Goal: Information Seeking & Learning: Find specific fact

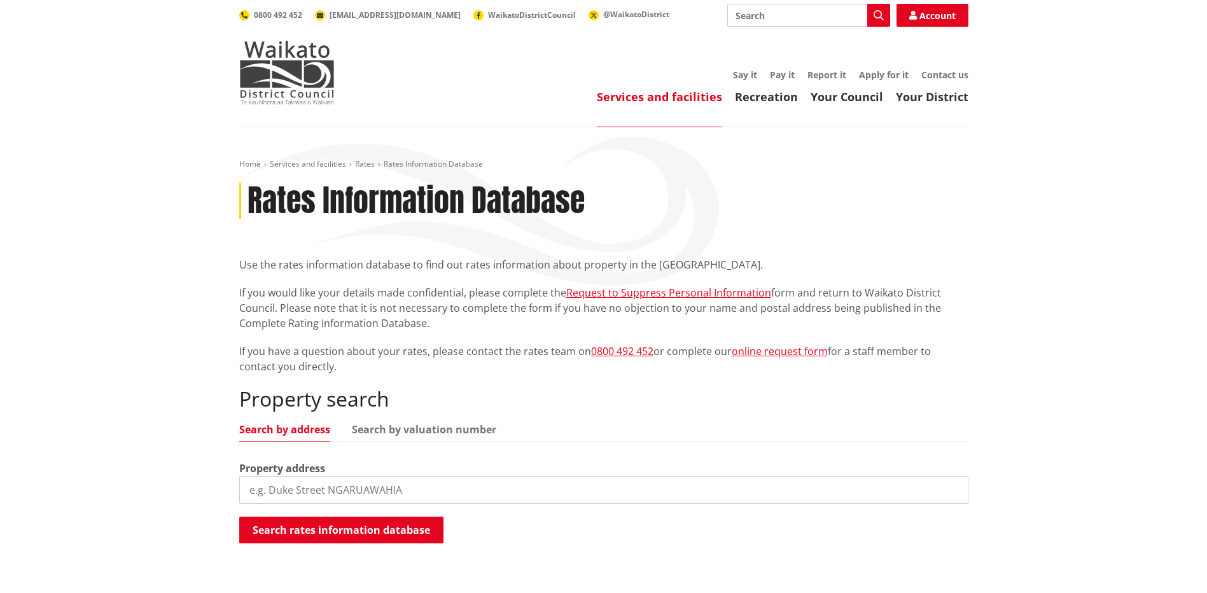
click at [271, 487] on input "search" at bounding box center [603, 490] width 729 height 28
type input "[STREET_ADDRESS]"
click at [394, 528] on button "Search rates information database" at bounding box center [341, 530] width 204 height 27
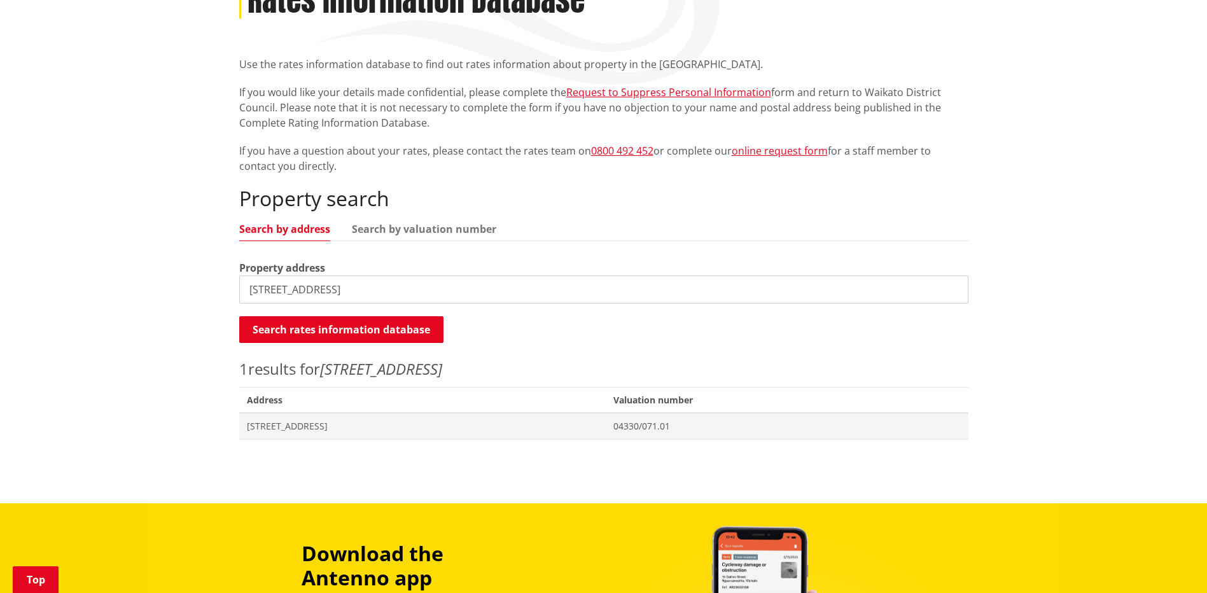
scroll to position [255, 0]
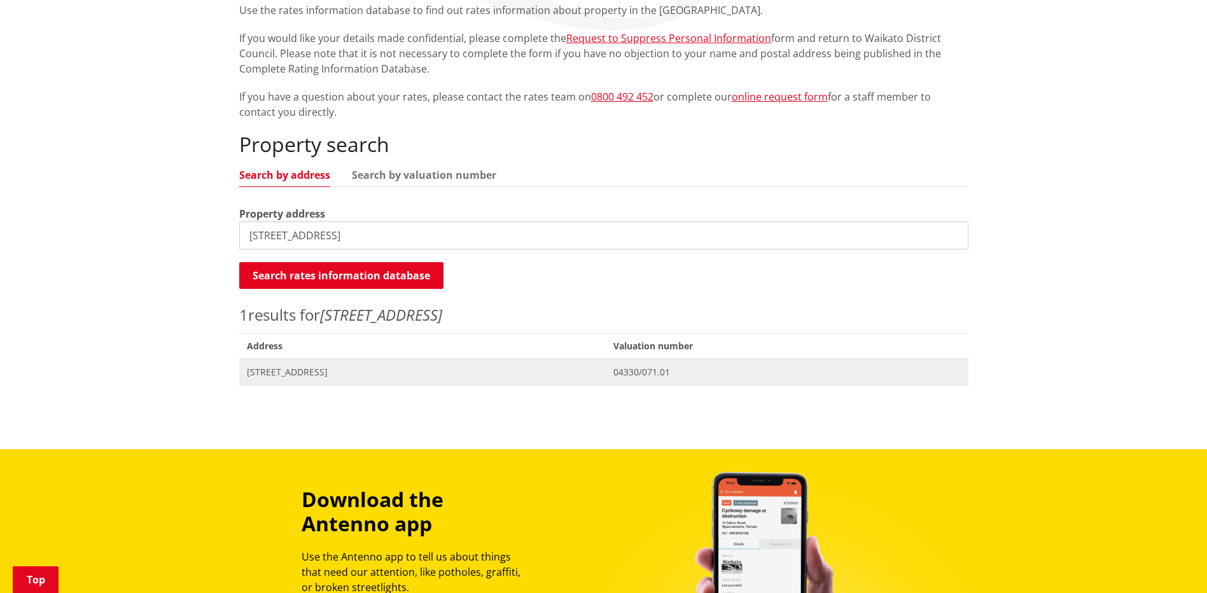
click at [319, 363] on span "Address [STREET_ADDRESS]" at bounding box center [422, 372] width 367 height 26
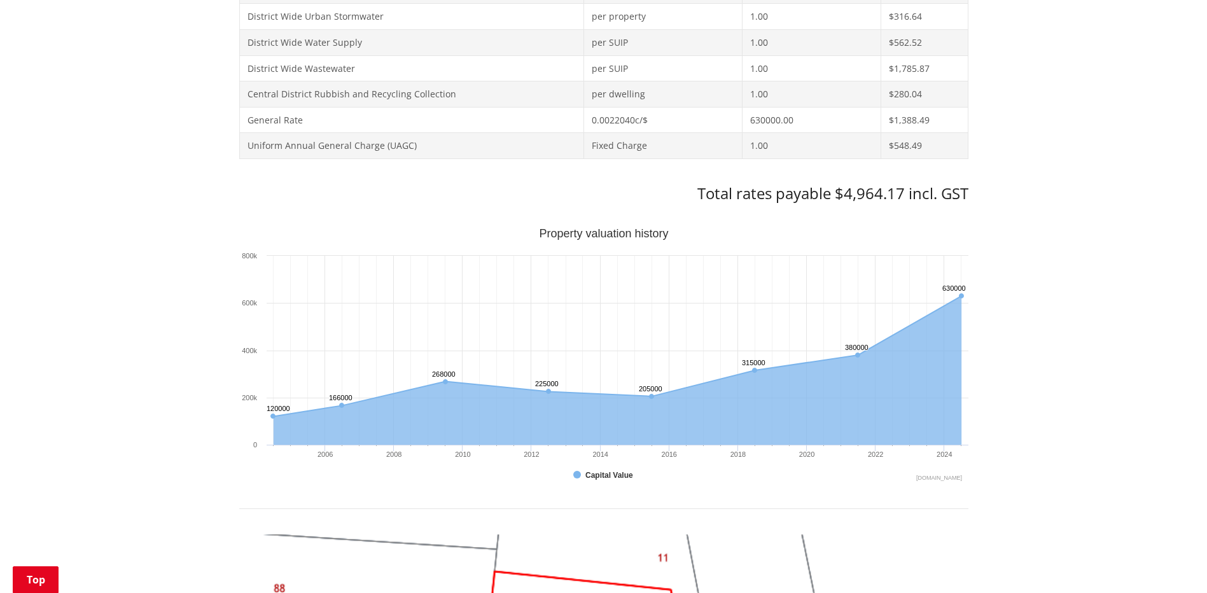
scroll to position [573, 0]
